Goal: Navigation & Orientation: Find specific page/section

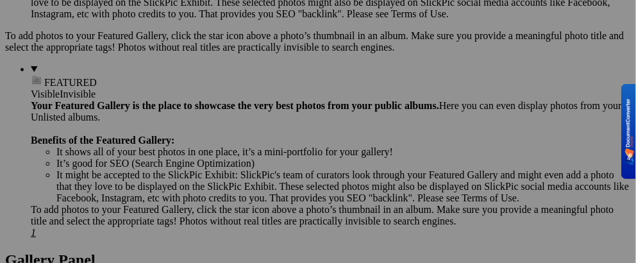
scroll to position [641, 0]
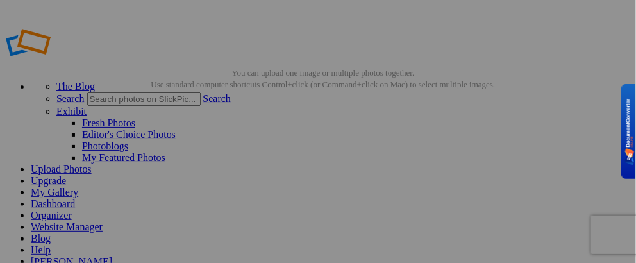
drag, startPoint x: 0, startPoint y: 0, endPoint x: 588, endPoint y: 204, distance: 622.0
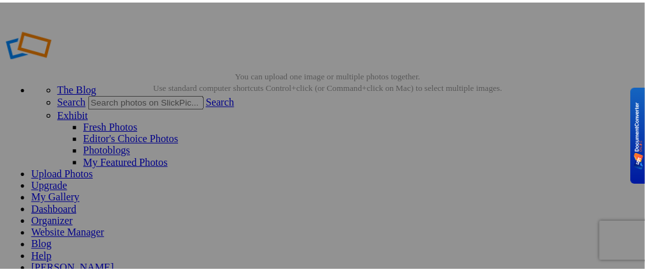
scroll to position [64, 0]
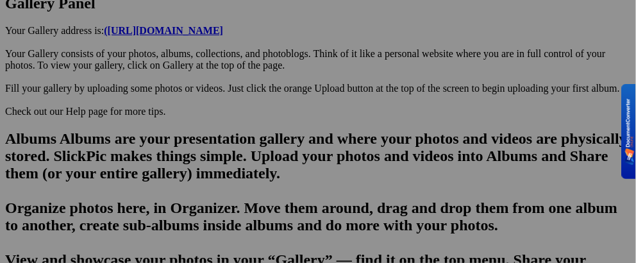
scroll to position [705, 0]
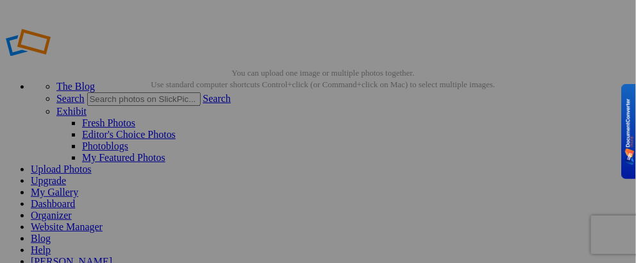
scroll to position [64, 0]
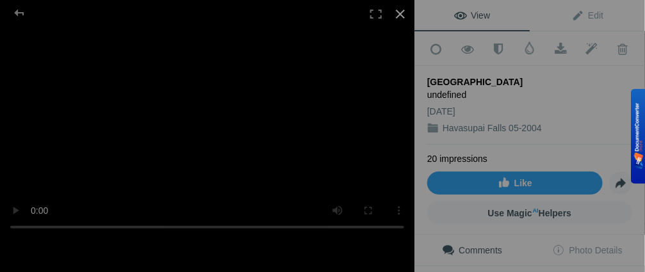
click at [399, 12] on div at bounding box center [400, 14] width 28 height 28
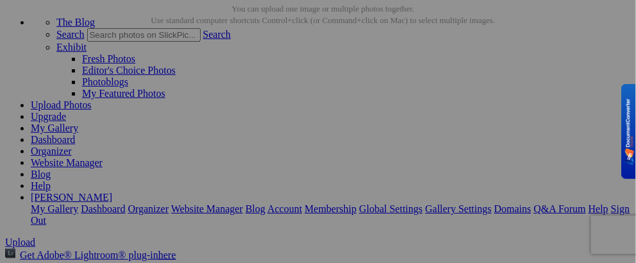
scroll to position [0, 0]
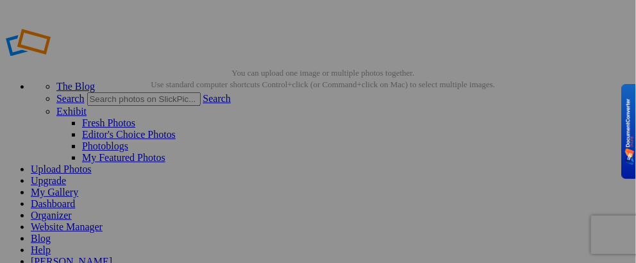
click at [78, 186] on link "My Gallery" at bounding box center [54, 191] width 47 height 11
